Goal: Information Seeking & Learning: Learn about a topic

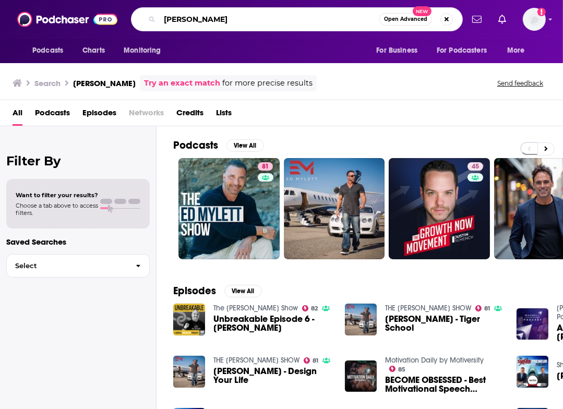
click at [244, 13] on input "[PERSON_NAME]" at bounding box center [270, 19] width 220 height 17
type input "lifeblood"
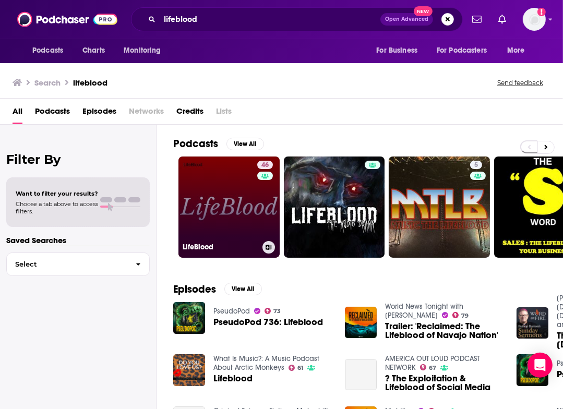
click at [222, 186] on link "46 LifeBlood" at bounding box center [229, 207] width 101 height 101
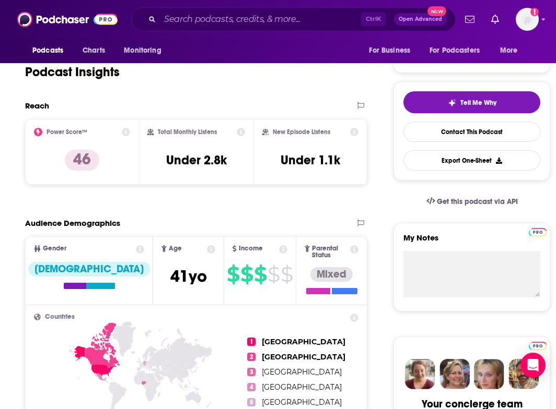
scroll to position [107, 0]
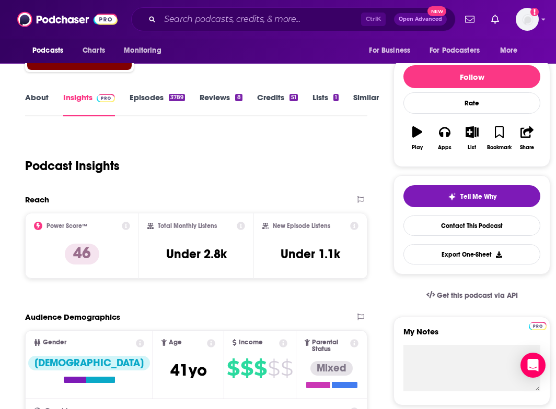
click at [36, 103] on link "About" at bounding box center [36, 104] width 23 height 24
